Goal: Task Accomplishment & Management: Use online tool/utility

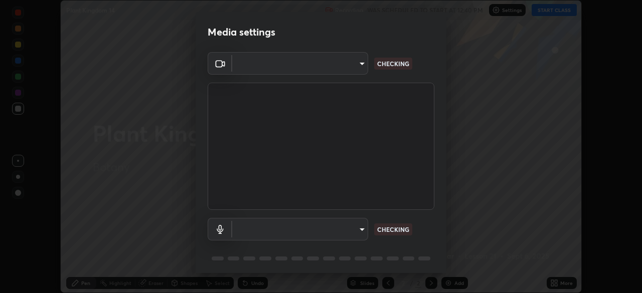
scroll to position [24, 0]
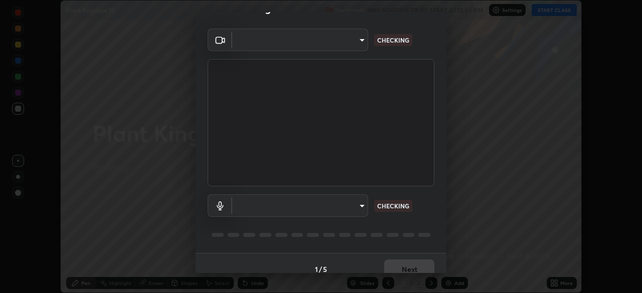
type input "51d019597c161c0694d5583d1f2c643560fde39fe8f4b4da8ea140d4d4830f4c"
click at [358, 201] on body "Erase all Plant Kingdom 14 Recording WAS SCHEDULED TO START AT 12:40 PM Setting…" at bounding box center [321, 146] width 642 height 293
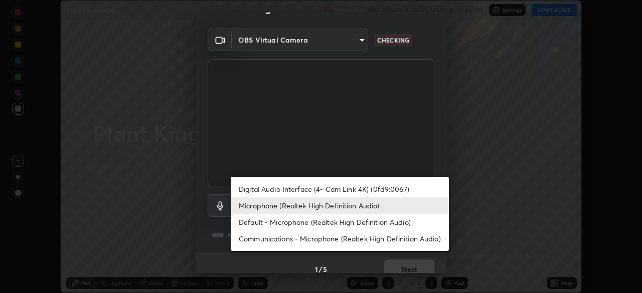
click at [351, 224] on li "Default - Microphone (Realtek High Definition Audio)" at bounding box center [340, 222] width 218 height 17
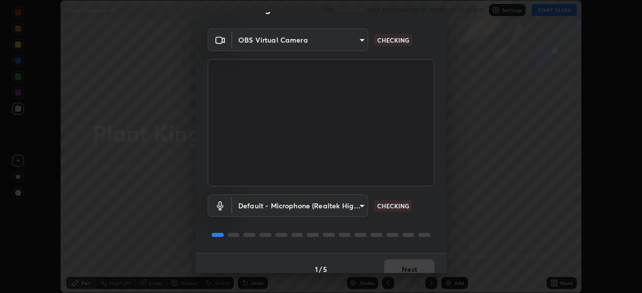
click at [358, 208] on body "Erase all Plant Kingdom 14 Recording WAS SCHEDULED TO START AT 12:40 PM Setting…" at bounding box center [321, 146] width 642 height 293
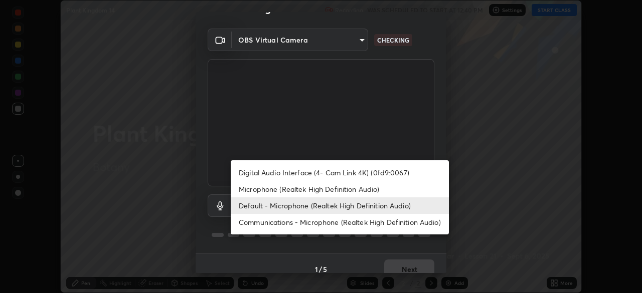
click at [364, 192] on li "Microphone (Realtek High Definition Audio)" at bounding box center [340, 189] width 218 height 17
type input "c6780f4c857a8b81e5497564d4ed67de36d612a8279d52ba4dbf449da7be3efb"
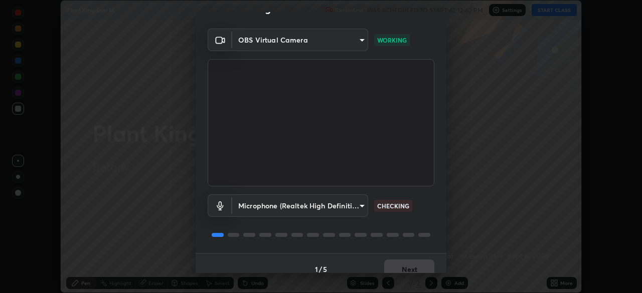
scroll to position [36, 0]
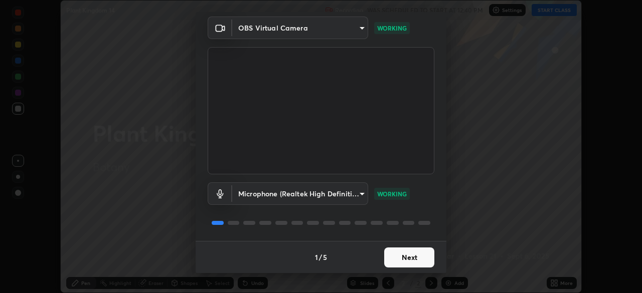
click at [407, 255] on button "Next" at bounding box center [409, 258] width 50 height 20
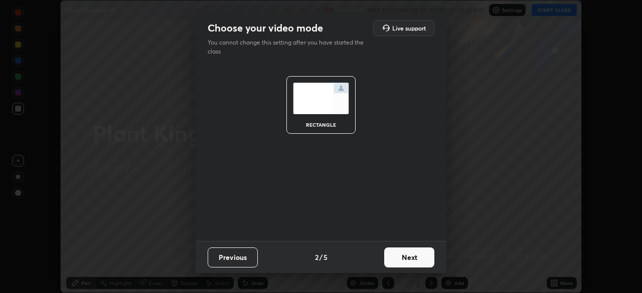
click at [411, 261] on button "Next" at bounding box center [409, 258] width 50 height 20
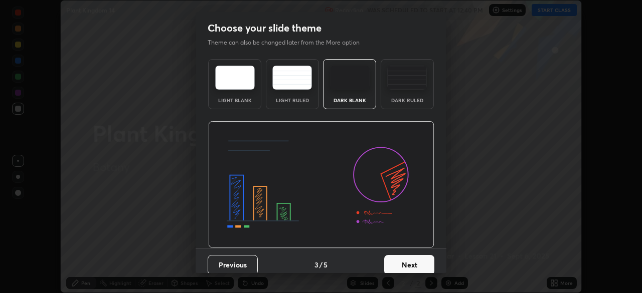
click at [417, 261] on button "Next" at bounding box center [409, 265] width 50 height 20
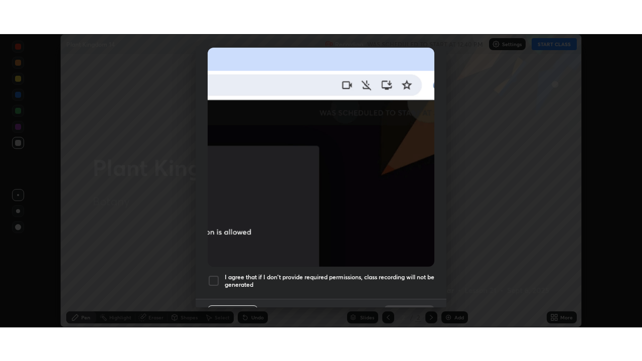
scroll to position [240, 0]
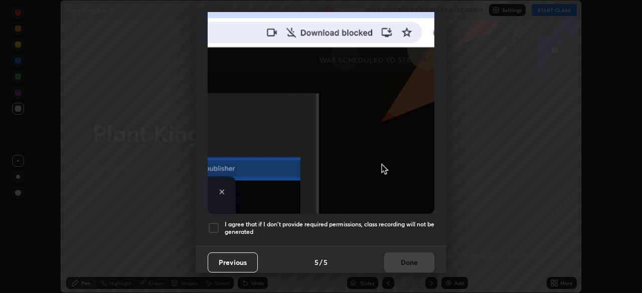
click at [388, 221] on h5 "I agree that if I don't provide required permissions, class recording will not …" at bounding box center [330, 229] width 210 height 16
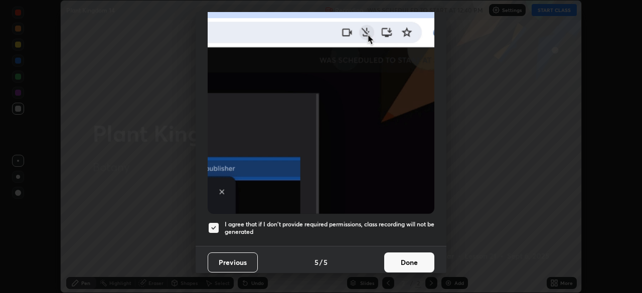
click at [405, 256] on button "Done" at bounding box center [409, 263] width 50 height 20
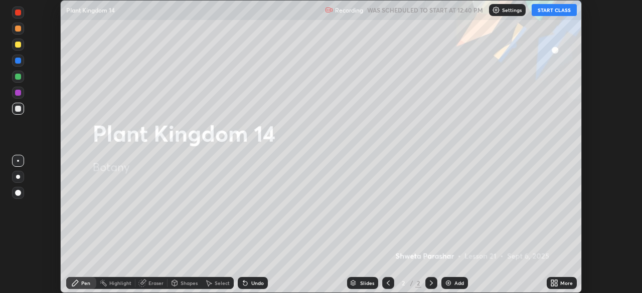
click at [545, 6] on button "START CLASS" at bounding box center [553, 10] width 45 height 12
click at [568, 282] on div "More" at bounding box center [566, 283] width 13 height 5
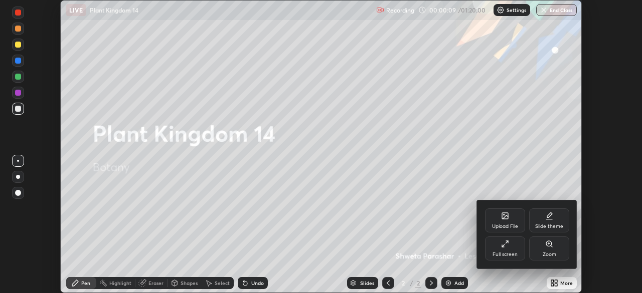
click at [509, 246] on div "Full screen" at bounding box center [505, 249] width 40 height 24
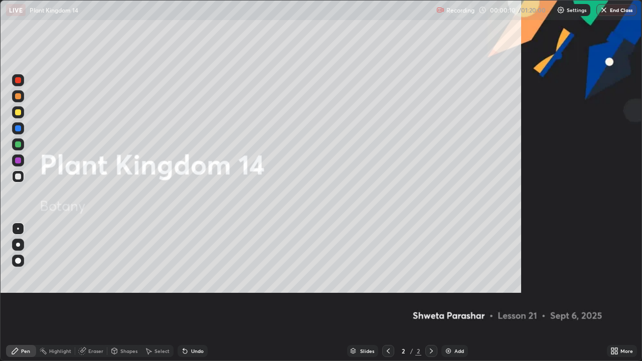
scroll to position [361, 642]
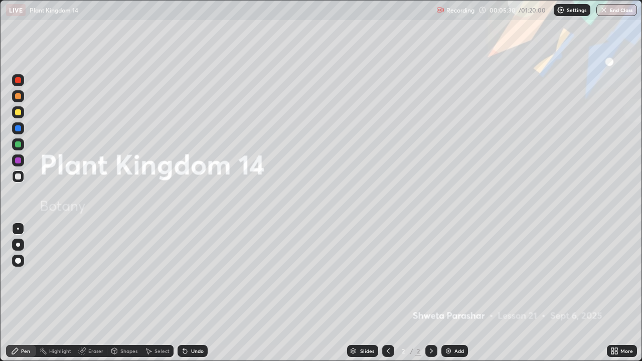
click at [457, 293] on div "Add" at bounding box center [459, 350] width 10 height 5
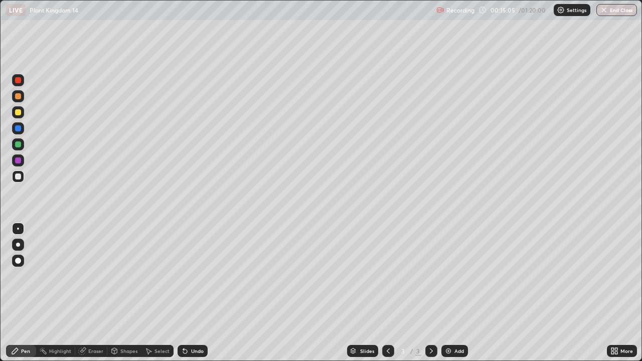
click at [20, 239] on div at bounding box center [18, 245] width 12 height 12
click at [18, 99] on div at bounding box center [18, 96] width 6 height 6
click at [20, 131] on div at bounding box center [18, 128] width 6 height 6
click at [17, 143] on div at bounding box center [18, 144] width 6 height 6
click at [158, 293] on div "Select" at bounding box center [161, 350] width 15 height 5
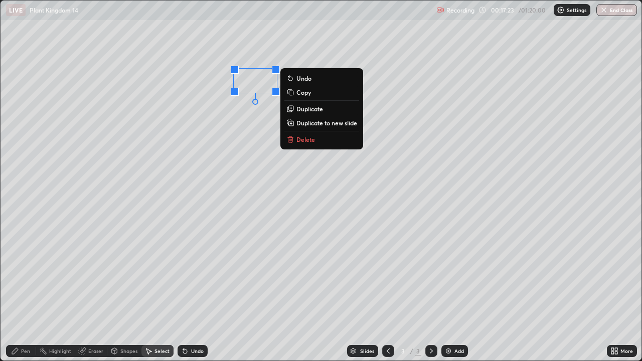
click at [312, 141] on p "Delete" at bounding box center [305, 139] width 19 height 8
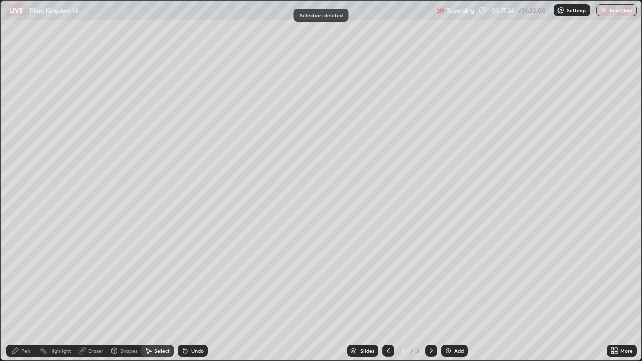
click at [27, 293] on div "Pen" at bounding box center [21, 351] width 30 height 12
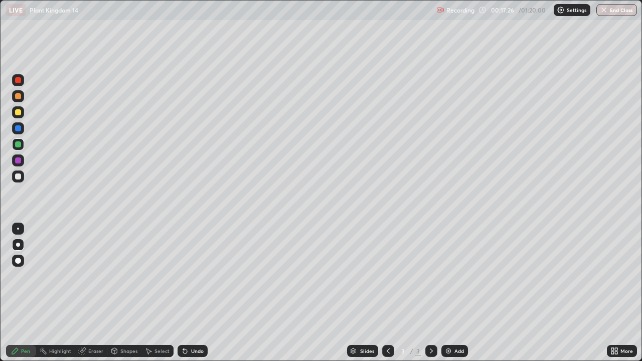
click at [19, 80] on div at bounding box center [18, 80] width 6 height 6
click at [19, 161] on div at bounding box center [18, 160] width 6 height 6
click at [15, 112] on div at bounding box center [18, 112] width 6 height 6
click at [194, 293] on div "Undo" at bounding box center [197, 350] width 13 height 5
click at [191, 293] on div "Undo" at bounding box center [197, 350] width 13 height 5
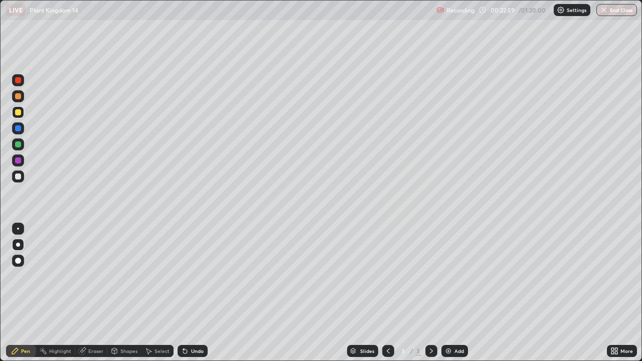
click at [22, 174] on div at bounding box center [18, 176] width 12 height 12
click at [191, 293] on div "Undo" at bounding box center [197, 350] width 13 height 5
click at [192, 293] on div "Undo" at bounding box center [192, 351] width 30 height 12
click at [193, 293] on div "Undo" at bounding box center [192, 351] width 30 height 12
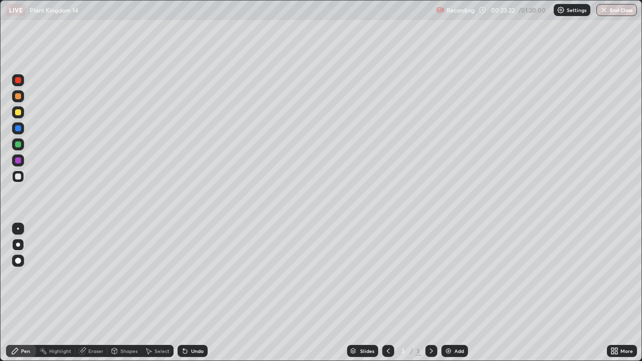
click at [191, 293] on div "Undo" at bounding box center [192, 351] width 30 height 12
click at [196, 293] on div "Undo" at bounding box center [197, 350] width 13 height 5
click at [22, 81] on div at bounding box center [18, 80] width 12 height 12
click at [19, 179] on div at bounding box center [18, 176] width 6 height 6
click at [189, 293] on div "Undo" at bounding box center [192, 351] width 30 height 12
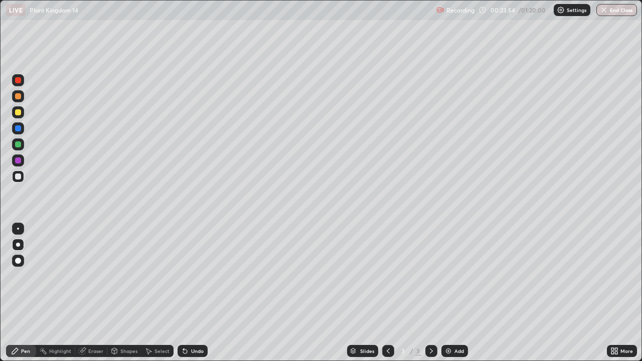
click at [189, 293] on div "Undo" at bounding box center [192, 351] width 30 height 12
click at [190, 293] on div "Undo" at bounding box center [192, 351] width 30 height 12
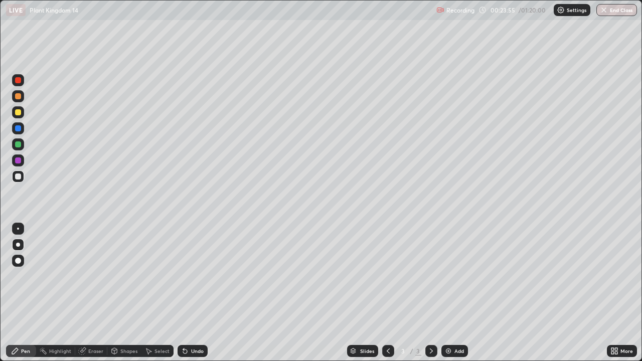
click at [192, 293] on div "Undo" at bounding box center [192, 351] width 30 height 12
click at [190, 293] on div "Undo" at bounding box center [190, 351] width 34 height 20
click at [459, 293] on div "Add" at bounding box center [459, 350] width 10 height 5
click at [20, 95] on div at bounding box center [18, 96] width 6 height 6
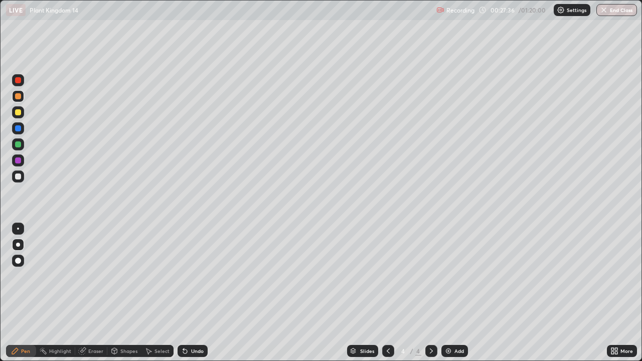
click at [19, 146] on div at bounding box center [18, 144] width 6 height 6
click at [19, 177] on div at bounding box center [18, 176] width 6 height 6
click at [19, 144] on div at bounding box center [18, 144] width 6 height 6
click at [15, 161] on div at bounding box center [18, 160] width 6 height 6
click at [19, 144] on div at bounding box center [18, 144] width 6 height 6
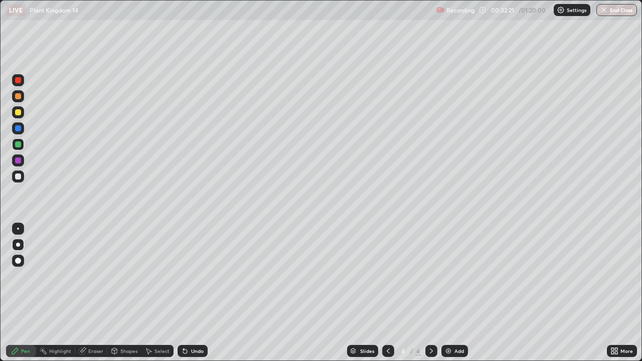
click at [20, 96] on div at bounding box center [18, 96] width 6 height 6
click at [18, 172] on div at bounding box center [18, 176] width 12 height 12
click at [196, 293] on div "Undo" at bounding box center [192, 351] width 30 height 12
click at [191, 293] on div "Undo" at bounding box center [197, 350] width 13 height 5
click at [188, 293] on div "Undo" at bounding box center [192, 351] width 30 height 12
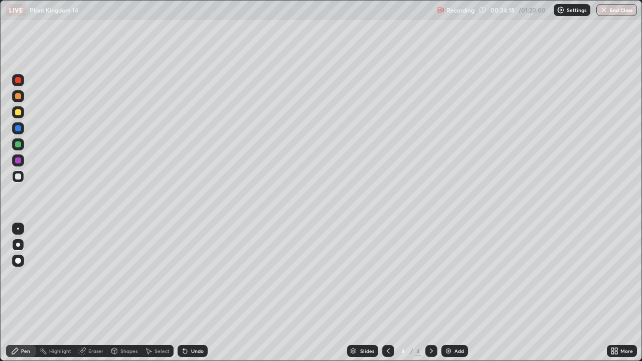
click at [19, 96] on div at bounding box center [18, 96] width 6 height 6
click at [89, 293] on div "Eraser" at bounding box center [95, 350] width 15 height 5
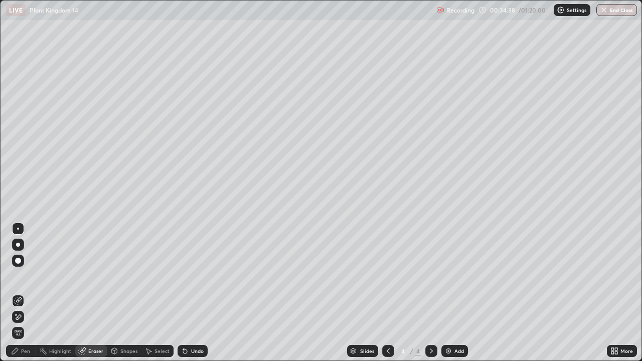
click at [19, 293] on icon at bounding box center [15, 351] width 8 height 8
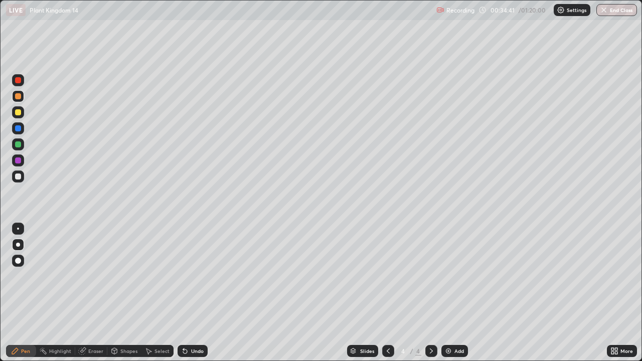
click at [191, 293] on div "Undo" at bounding box center [197, 350] width 13 height 5
click at [455, 293] on div "Add" at bounding box center [459, 350] width 10 height 5
click at [21, 175] on div at bounding box center [18, 176] width 6 height 6
click at [19, 130] on div at bounding box center [18, 128] width 6 height 6
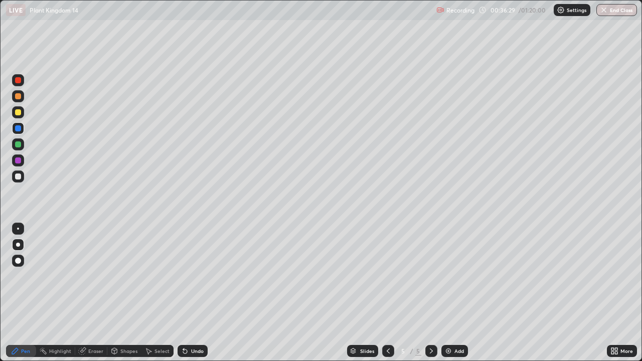
click at [17, 115] on div at bounding box center [18, 112] width 6 height 6
click at [155, 293] on div "Select" at bounding box center [157, 351] width 32 height 12
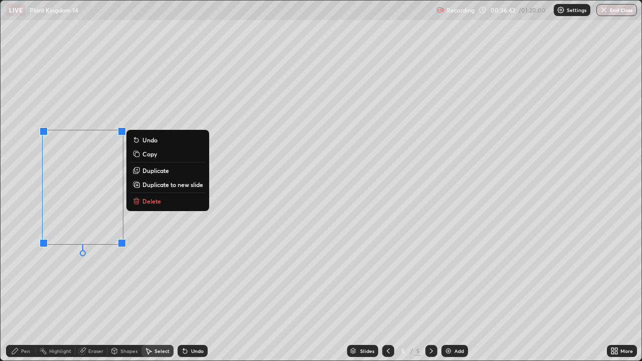
click at [158, 172] on p "Duplicate" at bounding box center [155, 170] width 27 height 8
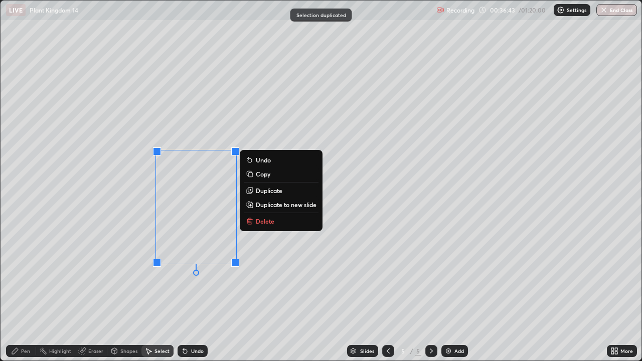
click at [122, 285] on div "0 ° Undo Copy Duplicate Duplicate to new slide Delete" at bounding box center [321, 181] width 641 height 360
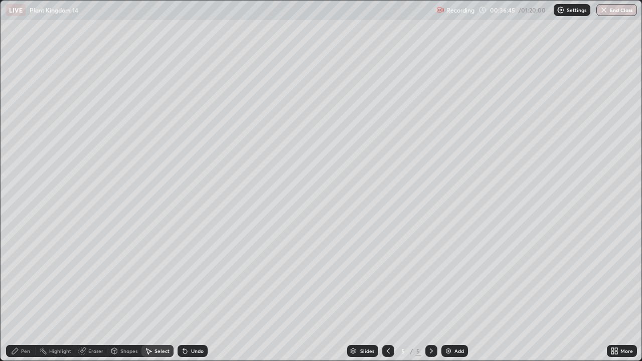
click at [90, 293] on div "Eraser" at bounding box center [95, 350] width 15 height 5
click at [12, 293] on icon at bounding box center [15, 351] width 8 height 8
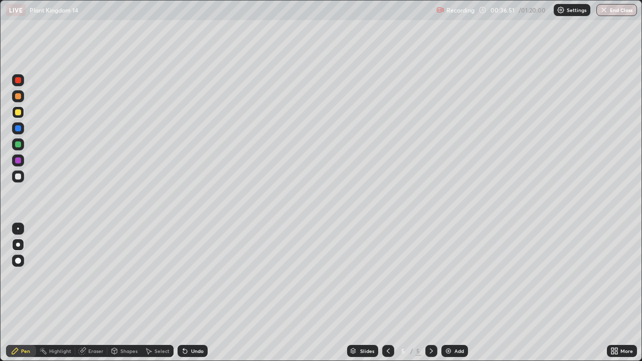
click at [18, 143] on div at bounding box center [18, 144] width 6 height 6
click at [19, 111] on div at bounding box center [18, 112] width 6 height 6
click at [18, 81] on div at bounding box center [18, 80] width 6 height 6
click at [126, 293] on div "Shapes" at bounding box center [128, 350] width 17 height 5
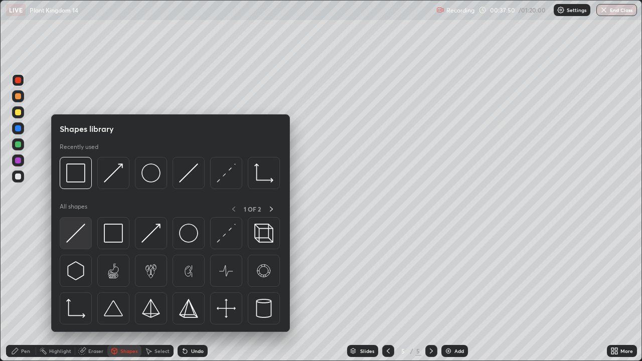
click at [78, 237] on img at bounding box center [75, 233] width 19 height 19
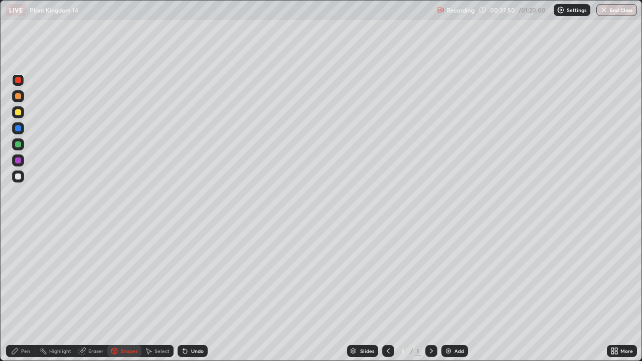
click at [17, 176] on div at bounding box center [18, 176] width 6 height 6
click at [22, 293] on div "Pen" at bounding box center [25, 350] width 9 height 5
click at [21, 164] on div at bounding box center [18, 160] width 12 height 12
click at [387, 293] on icon at bounding box center [388, 351] width 8 height 8
click at [430, 293] on icon at bounding box center [431, 351] width 8 height 8
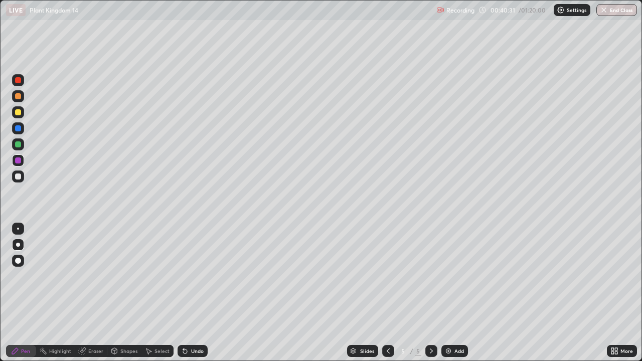
click at [456, 293] on div "Add" at bounding box center [454, 351] width 27 height 12
click at [17, 162] on div at bounding box center [18, 160] width 6 height 6
click at [18, 179] on div at bounding box center [18, 176] width 6 height 6
click at [16, 99] on div at bounding box center [18, 96] width 6 height 6
click at [17, 144] on div at bounding box center [18, 144] width 6 height 6
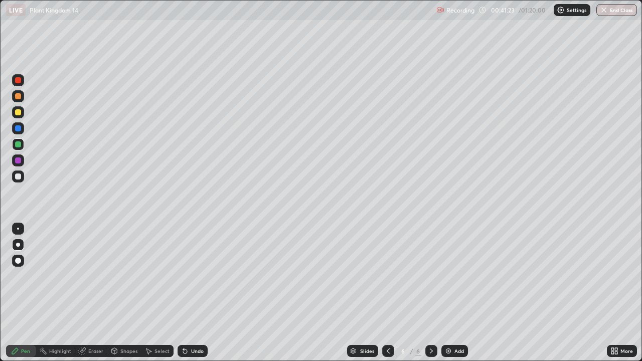
click at [154, 293] on div "Select" at bounding box center [161, 350] width 15 height 5
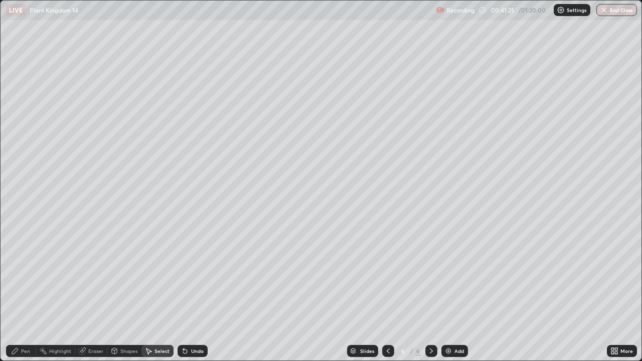
click at [23, 293] on div "Pen" at bounding box center [25, 350] width 9 height 5
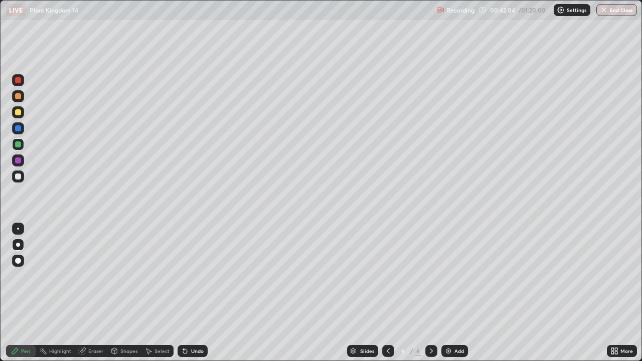
click at [191, 293] on div "Undo" at bounding box center [197, 350] width 13 height 5
click at [194, 293] on div "Undo" at bounding box center [197, 350] width 13 height 5
click at [18, 162] on div at bounding box center [18, 160] width 6 height 6
click at [19, 144] on div at bounding box center [18, 144] width 6 height 6
click at [13, 163] on div at bounding box center [18, 160] width 12 height 12
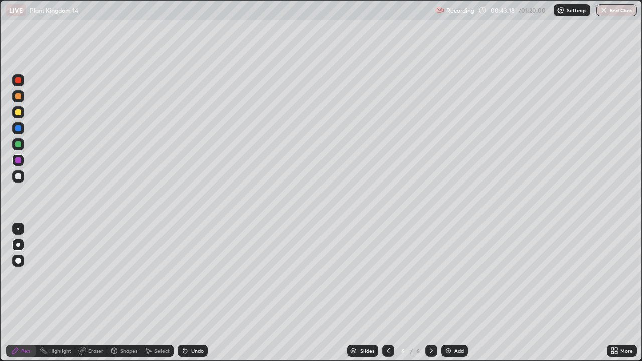
click at [18, 179] on div at bounding box center [18, 176] width 6 height 6
click at [18, 113] on div at bounding box center [18, 112] width 6 height 6
click at [194, 293] on div "Undo" at bounding box center [197, 350] width 13 height 5
click at [191, 293] on div "Undo" at bounding box center [197, 350] width 13 height 5
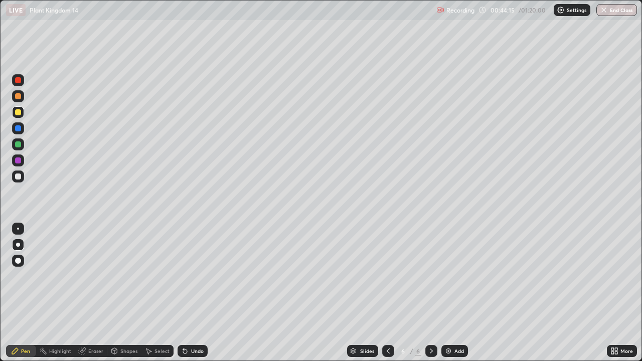
click at [191, 293] on div "Undo" at bounding box center [197, 350] width 13 height 5
click at [617, 8] on button "End Class" at bounding box center [616, 10] width 41 height 12
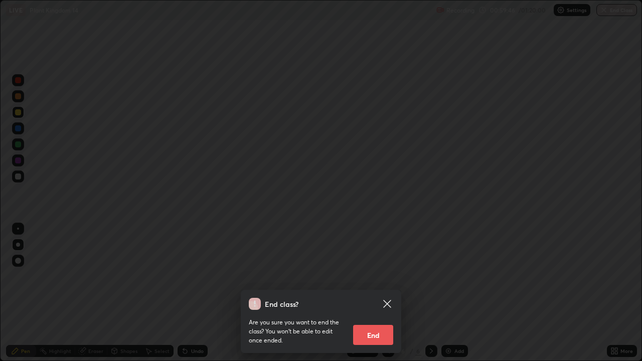
click at [375, 293] on button "End" at bounding box center [373, 335] width 40 height 20
